Goal: Task Accomplishment & Management: Use online tool/utility

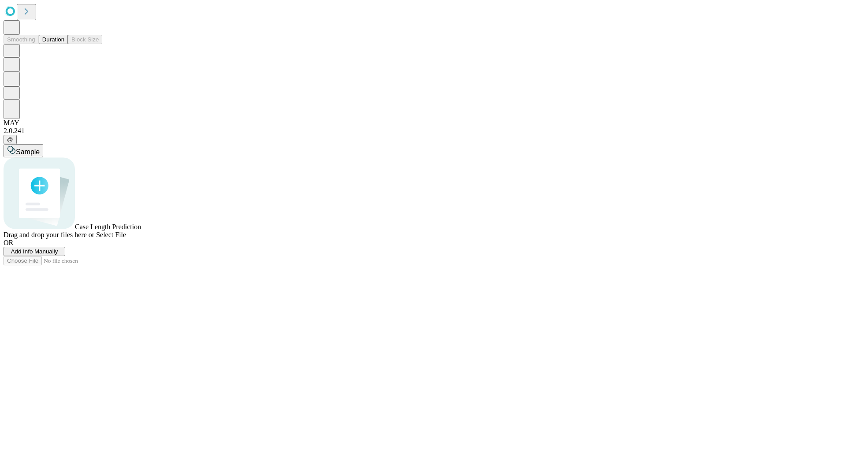
click at [64, 44] on button "Duration" at bounding box center [53, 39] width 29 height 9
click at [58, 255] on span "Add Info Manually" at bounding box center [34, 251] width 47 height 7
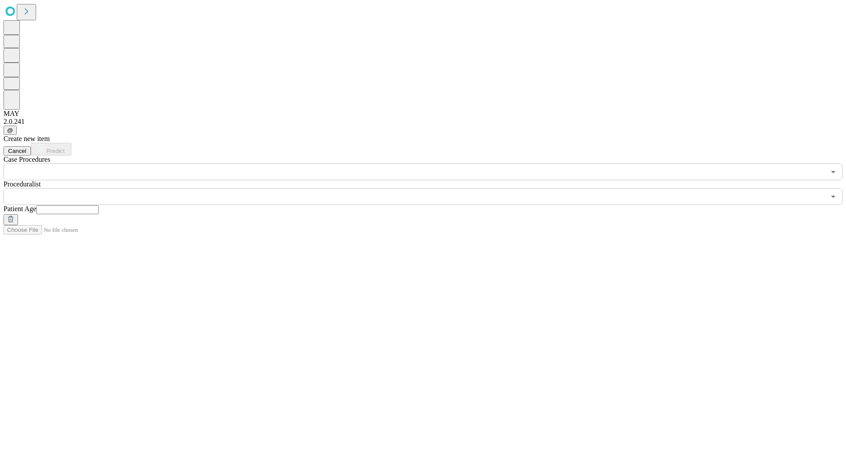
click at [99, 205] on input "text" at bounding box center [67, 209] width 63 height 9
type input "**"
click at [429, 188] on input "text" at bounding box center [415, 196] width 822 height 17
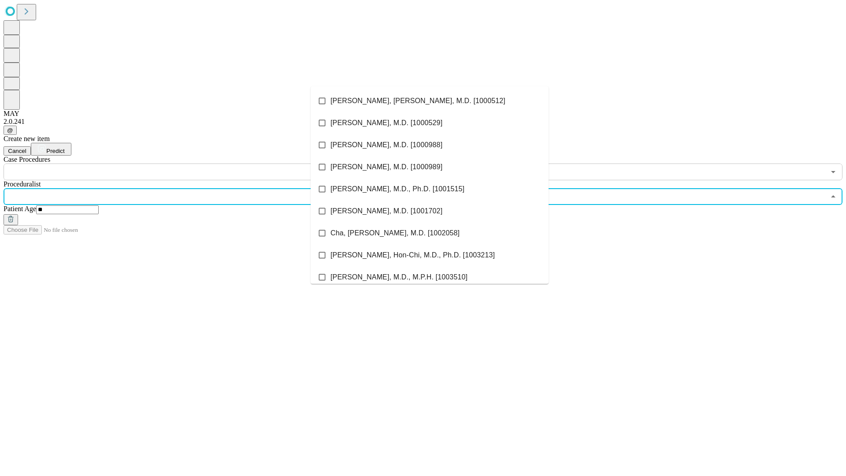
click at [430, 101] on li "[PERSON_NAME], [PERSON_NAME], M.D. [1000512]" at bounding box center [430, 101] width 238 height 22
click at [185, 164] on input "text" at bounding box center [415, 172] width 822 height 17
